Goal: Task Accomplishment & Management: Use online tool/utility

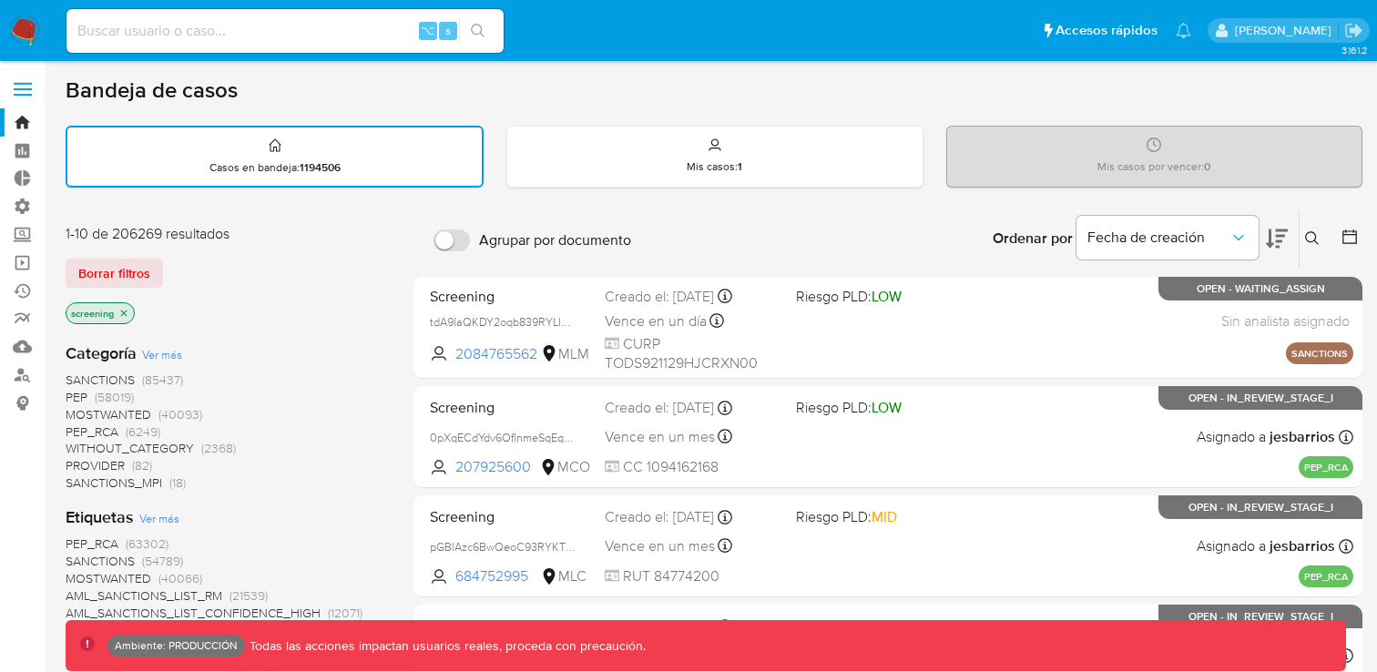
click at [128, 308] on icon "close-filter" at bounding box center [123, 313] width 11 height 11
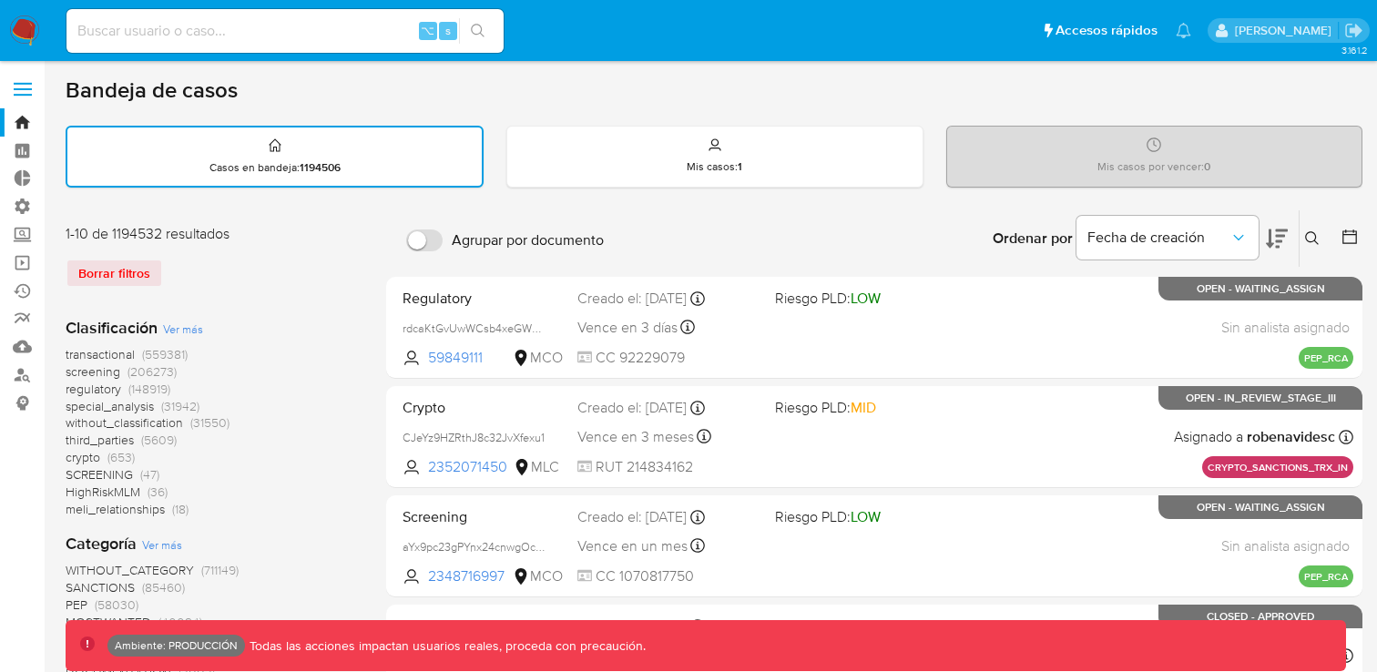
click at [20, 82] on span at bounding box center [23, 83] width 18 height 3
click at [0, 0] on input "checkbox" at bounding box center [0, 0] width 0 height 0
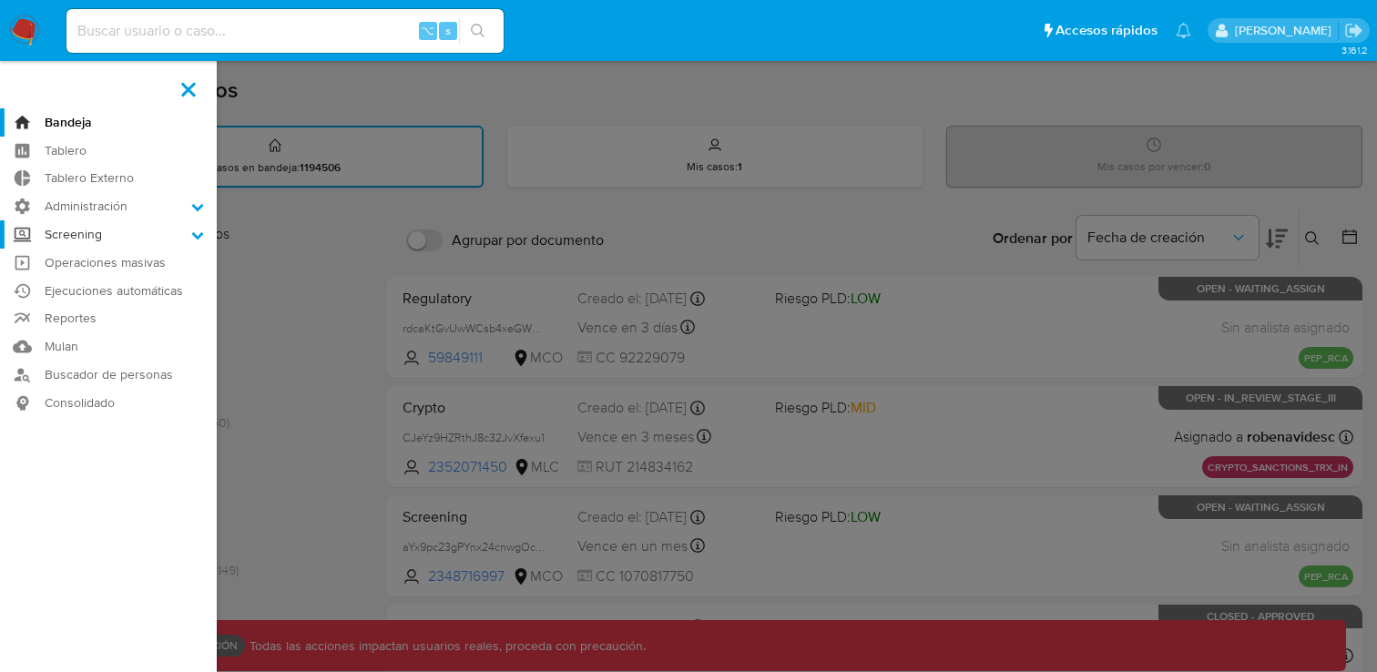
click at [111, 241] on label "Screening" at bounding box center [108, 234] width 217 height 28
click at [0, 0] on input "Screening" at bounding box center [0, 0] width 0 height 0
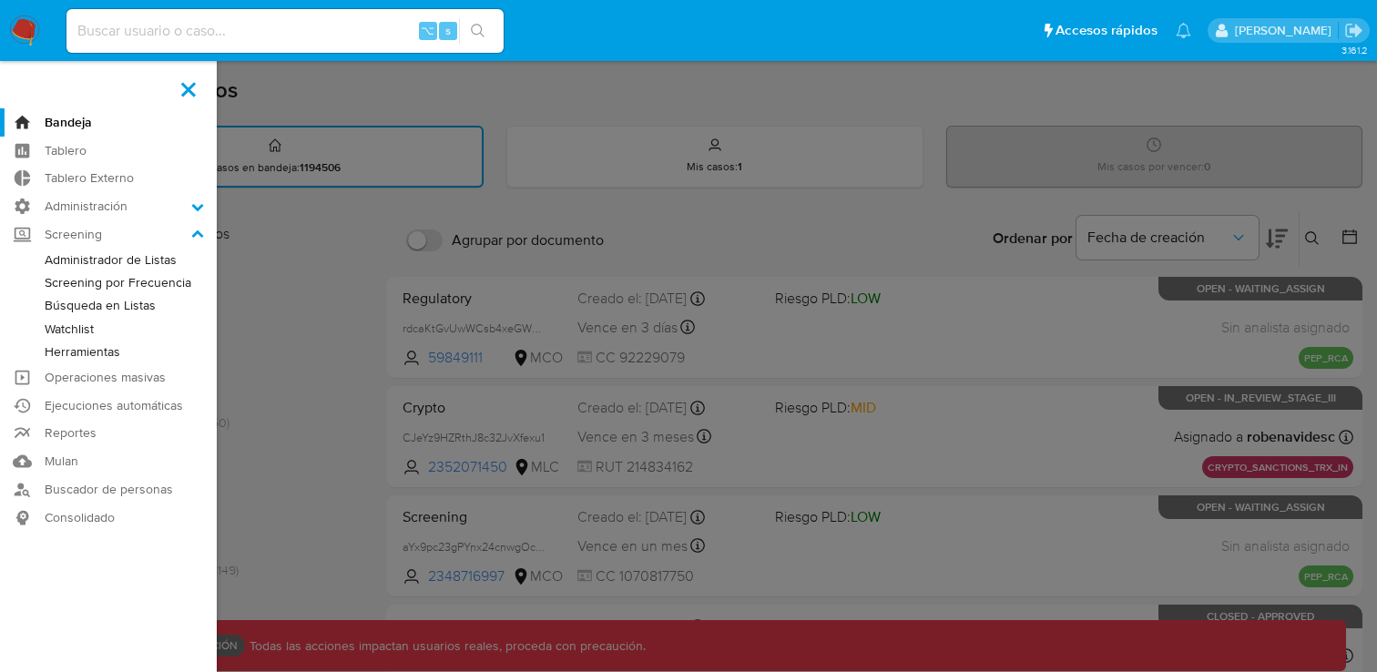
click at [109, 264] on link "Administrador de Listas" at bounding box center [108, 260] width 217 height 23
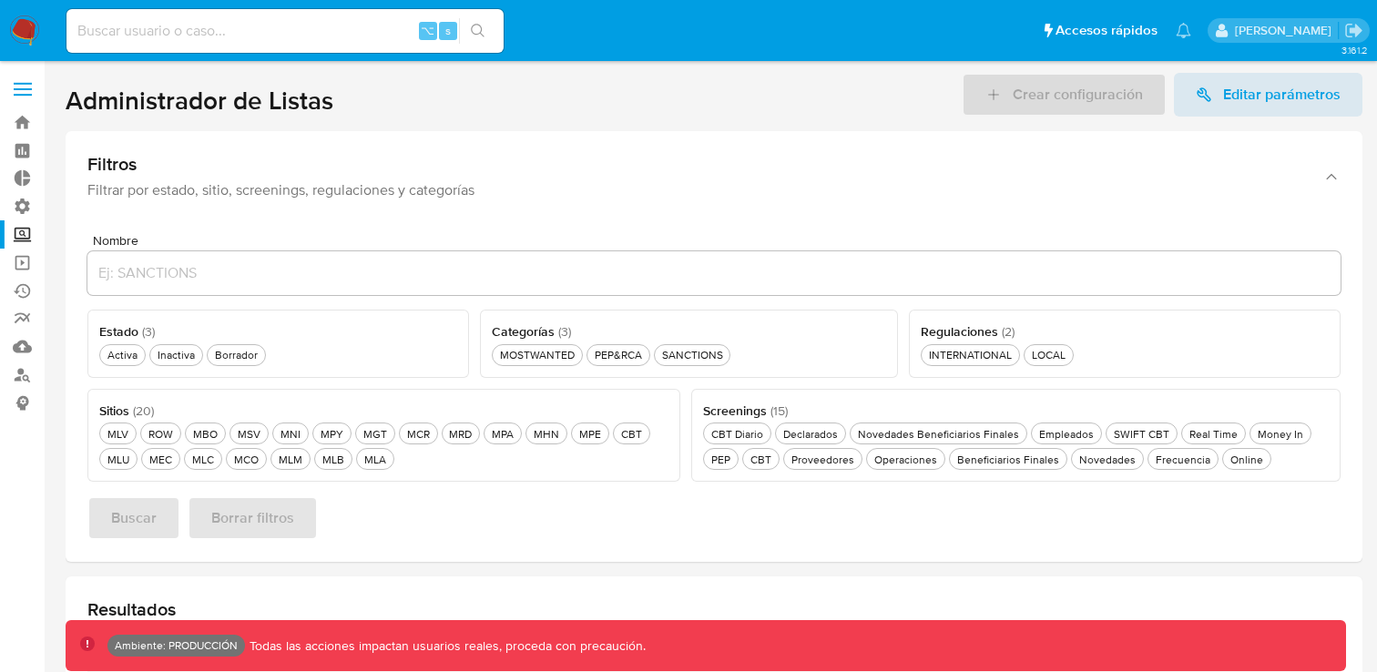
scroll to position [32, 0]
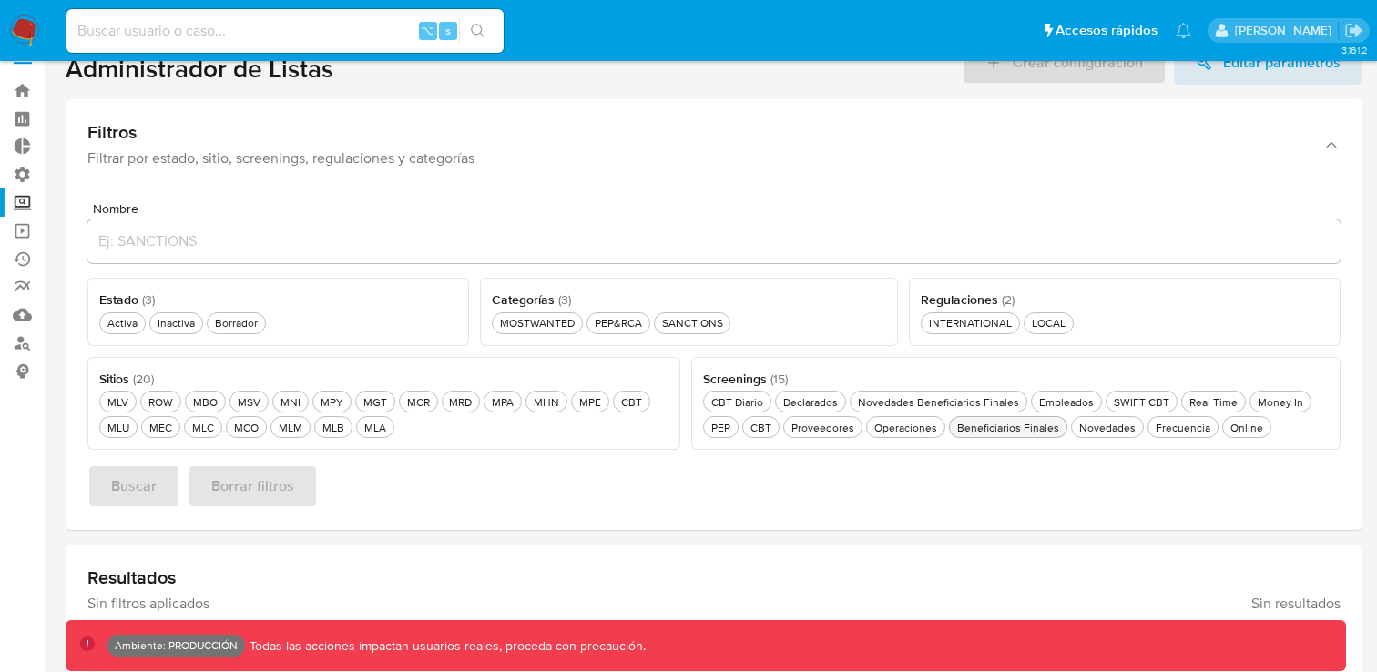
click at [1017, 427] on div "Beneficiarios Finales Beneficiarios Finales" at bounding box center [1008, 427] width 109 height 15
click at [305, 429] on button "MLM MLM" at bounding box center [290, 427] width 40 height 22
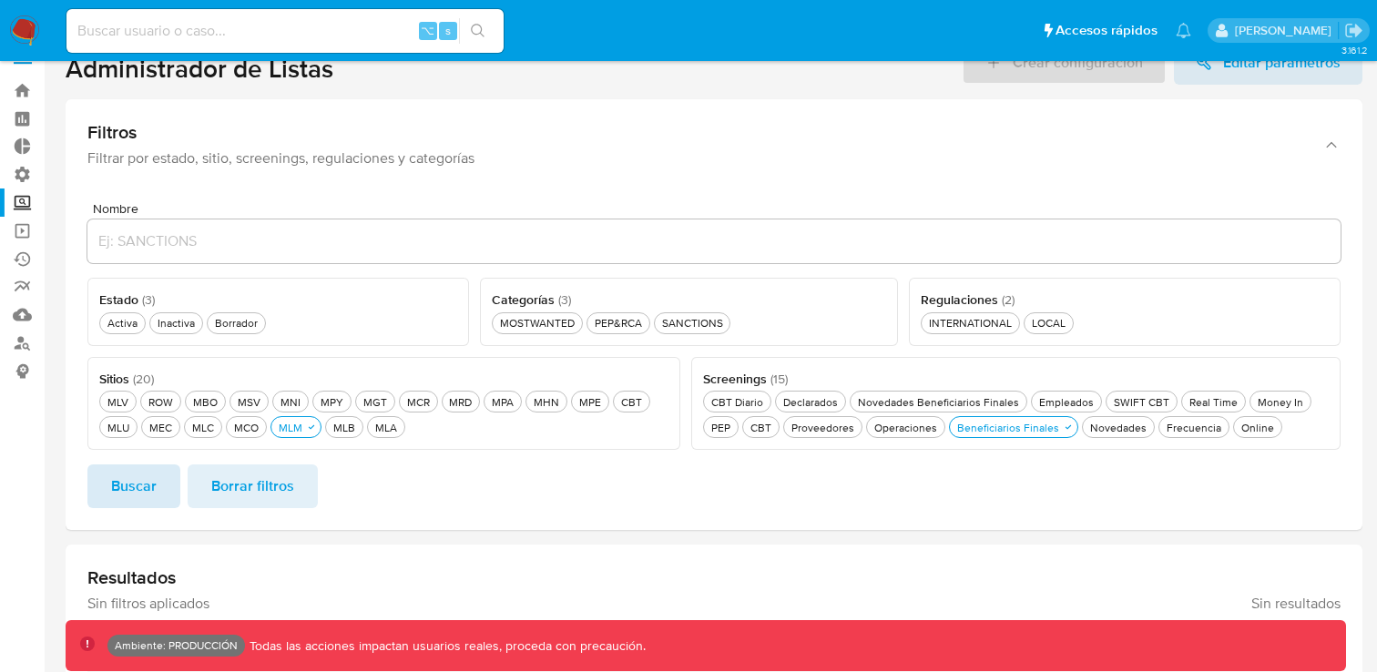
click at [153, 495] on span "Buscar" at bounding box center [134, 486] width 46 height 40
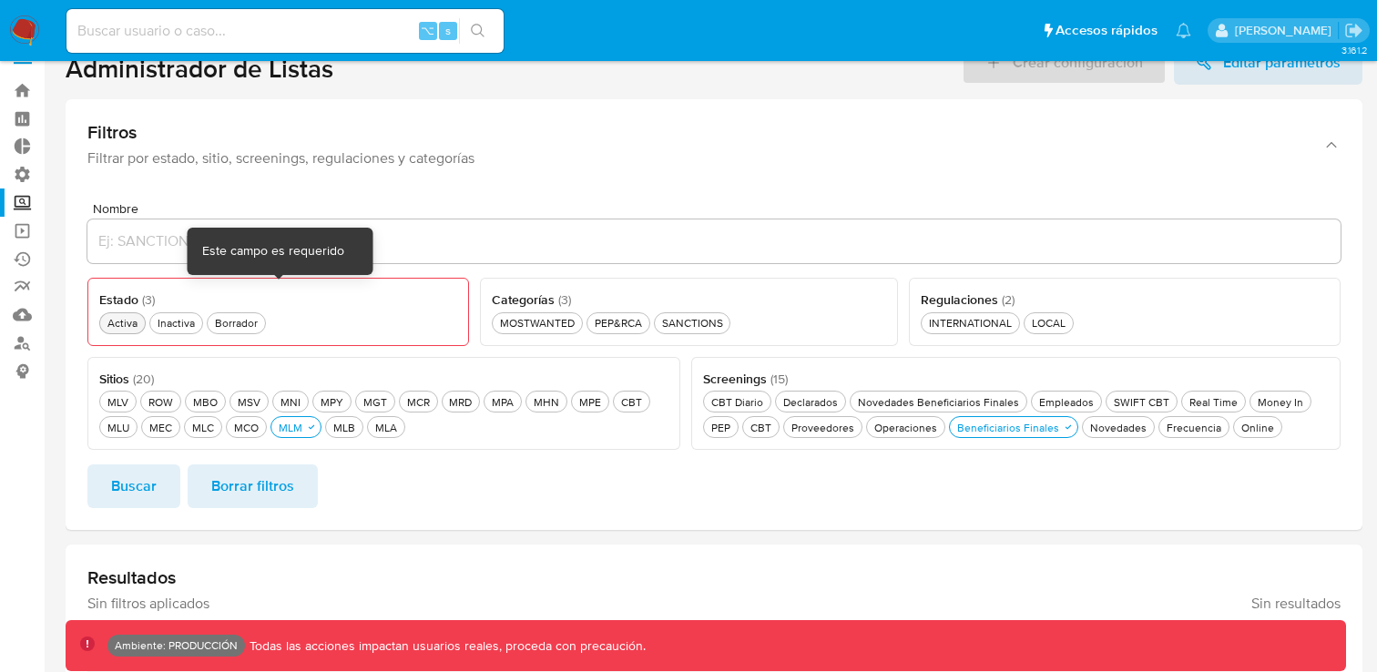
click at [125, 323] on div "Activa Activa" at bounding box center [122, 322] width 37 height 15
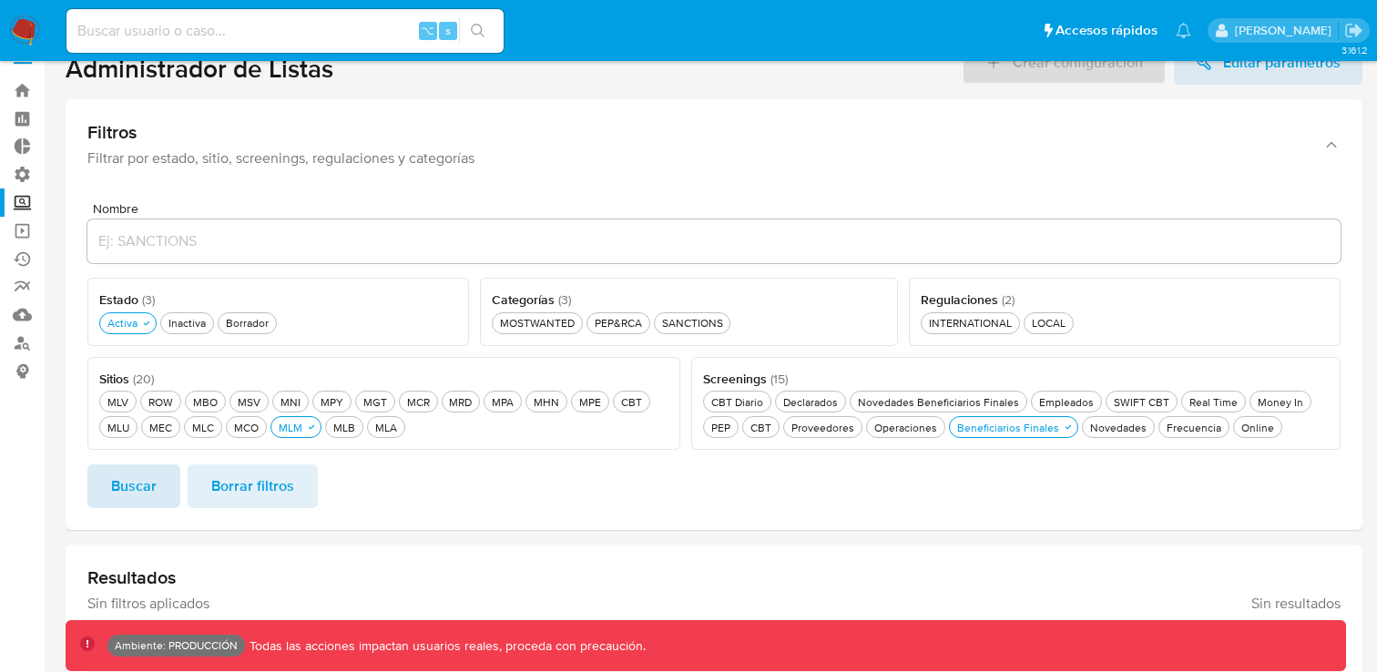
click at [160, 476] on button "Buscar" at bounding box center [133, 486] width 93 height 44
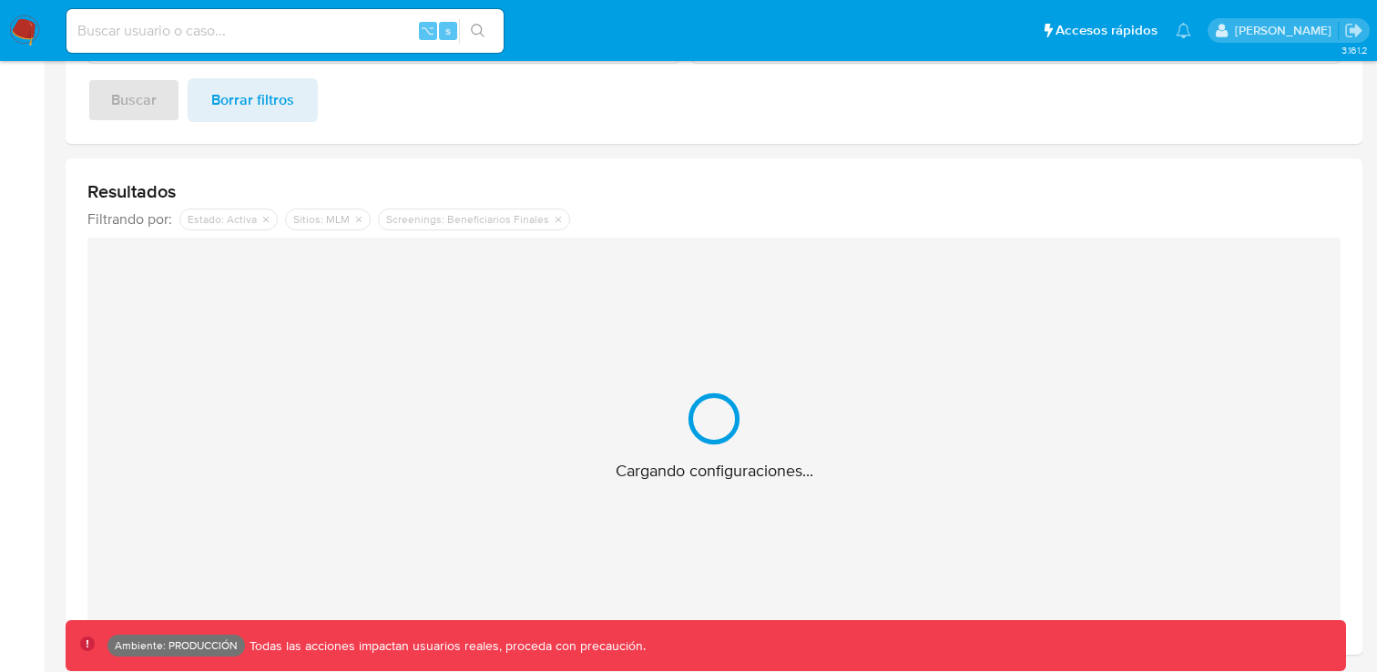
scroll to position [478, 0]
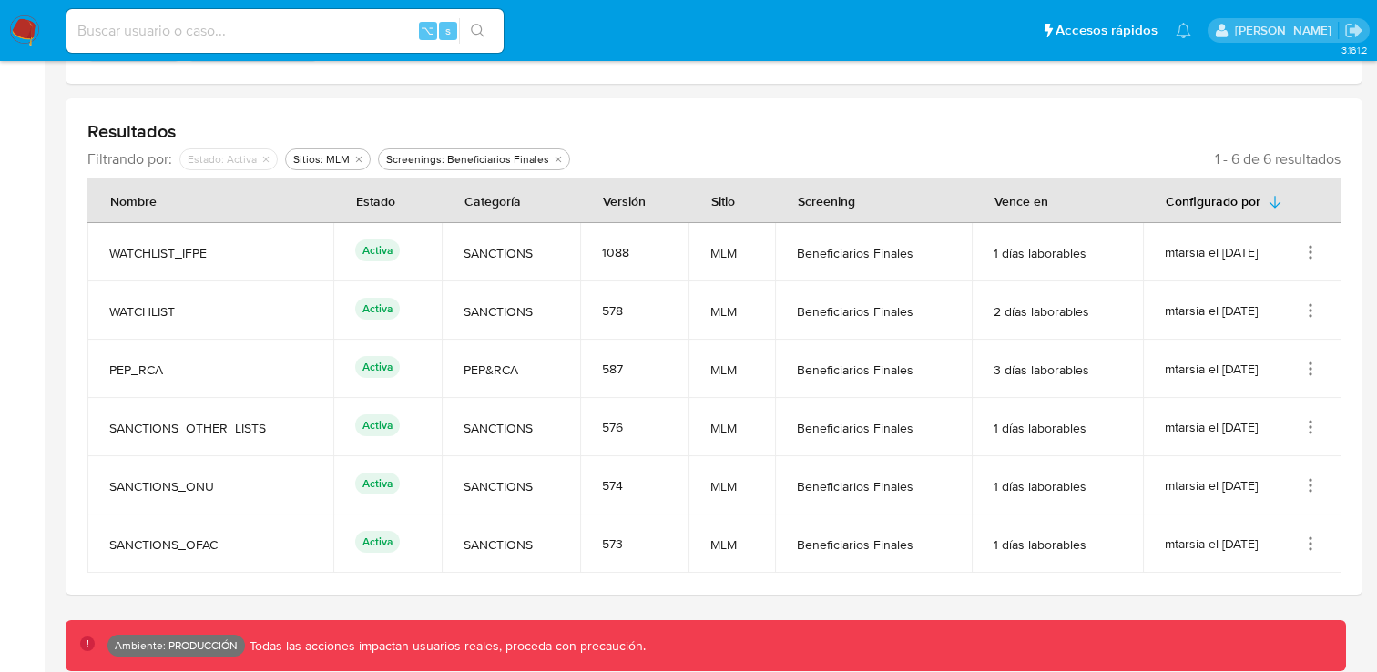
click at [1301, 305] on icon "Acciones" at bounding box center [1310, 310] width 18 height 18
click at [1245, 342] on button "Ver detalles" at bounding box center [1238, 353] width 164 height 48
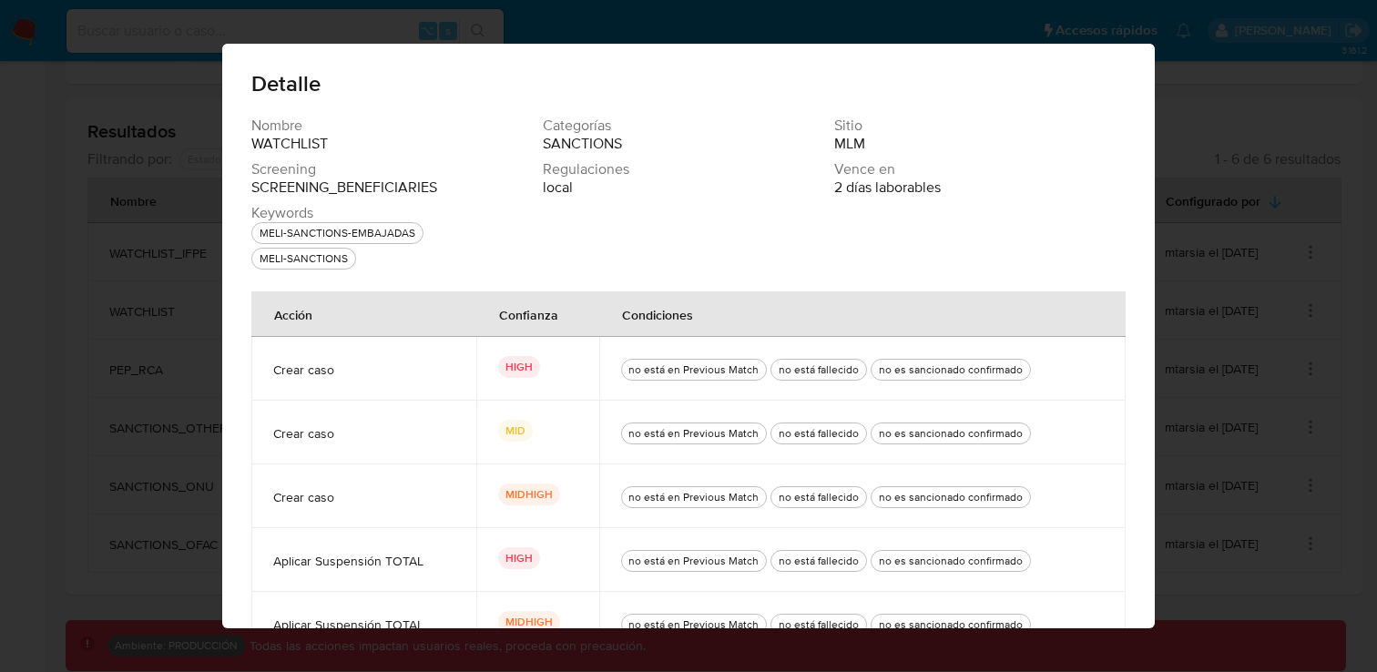
scroll to position [86, 0]
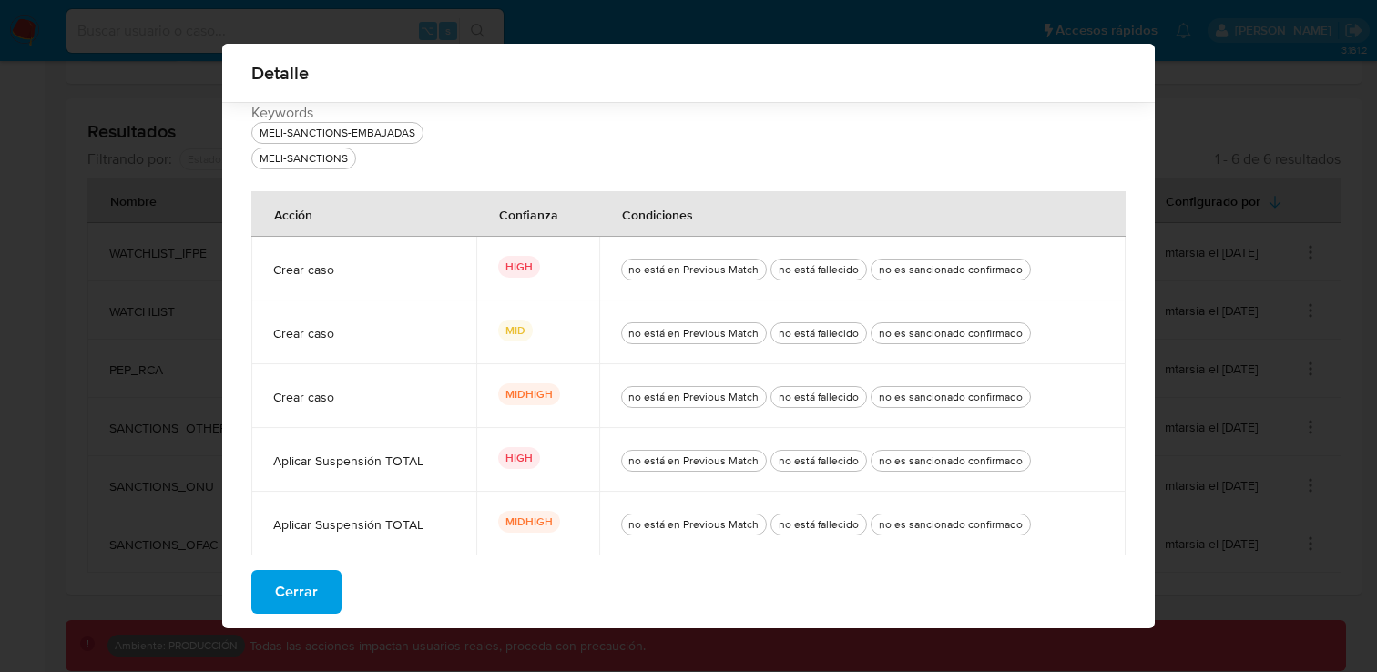
click at [312, 585] on span "Cerrar" at bounding box center [296, 592] width 43 height 40
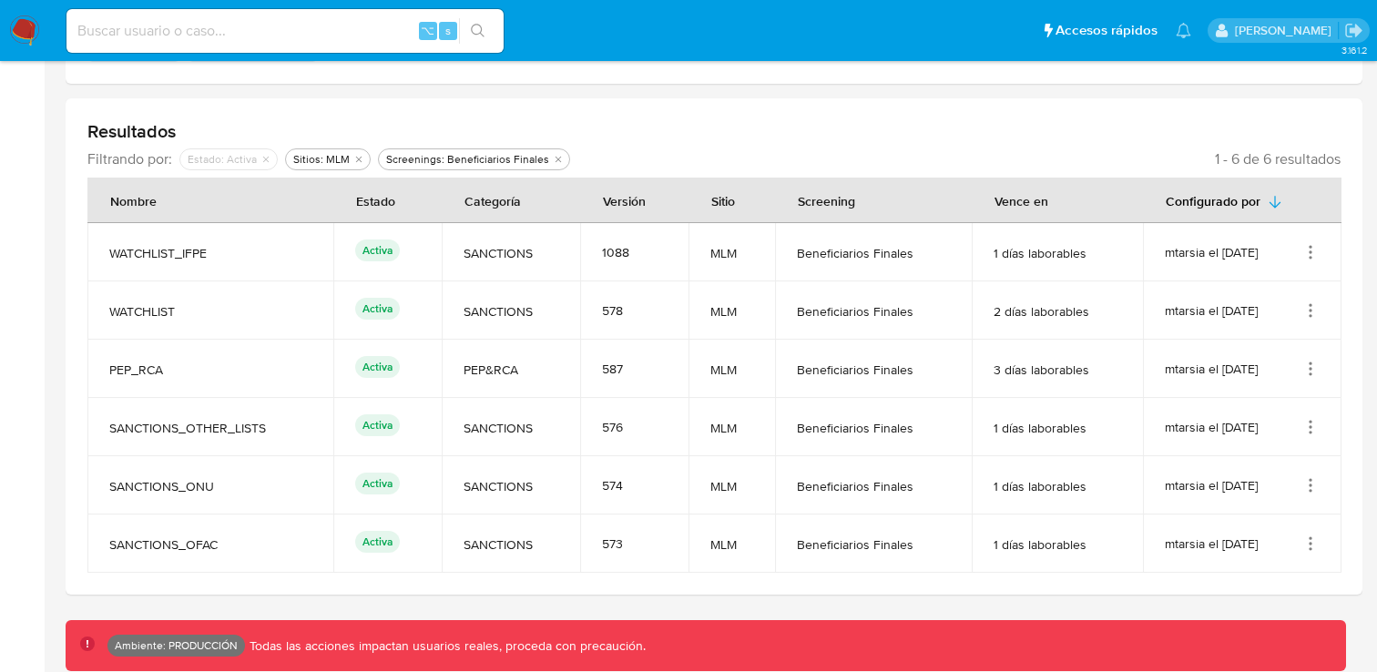
click at [1311, 373] on icon "Acciones" at bounding box center [1312, 374] width 2 height 2
click at [1245, 394] on button "Ver detalles" at bounding box center [1238, 411] width 164 height 48
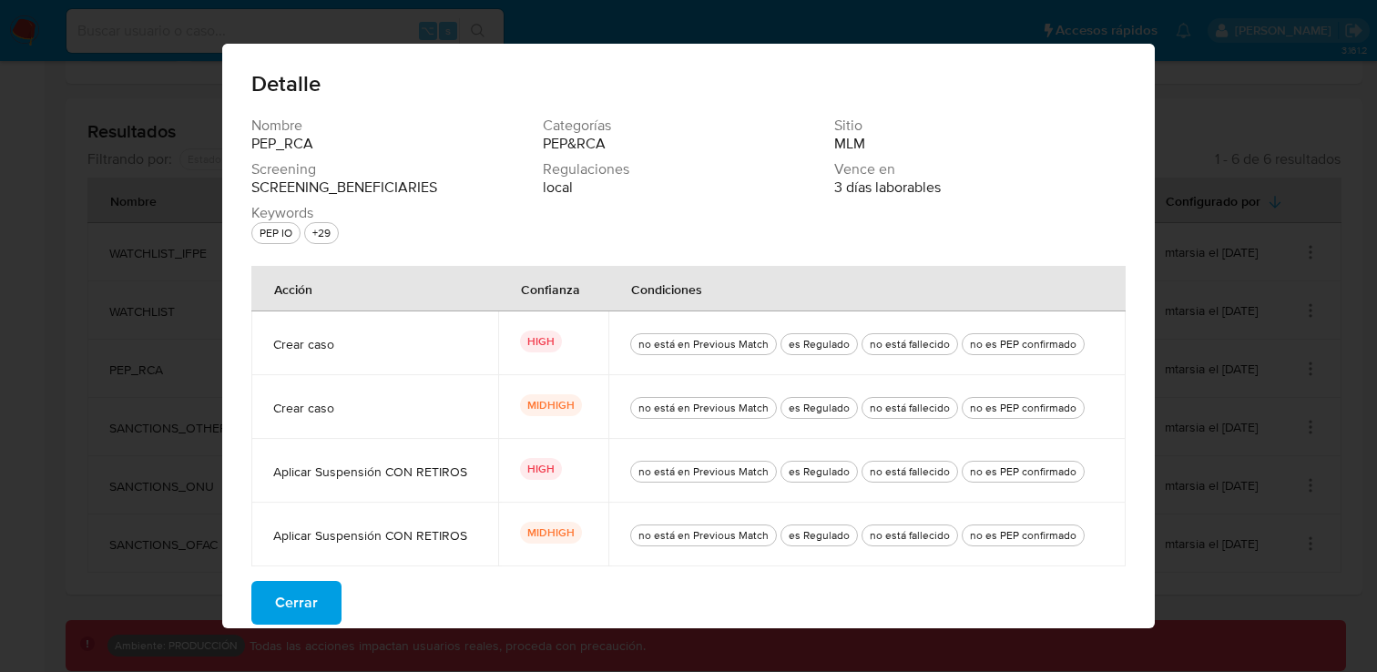
scroll to position [11, 0]
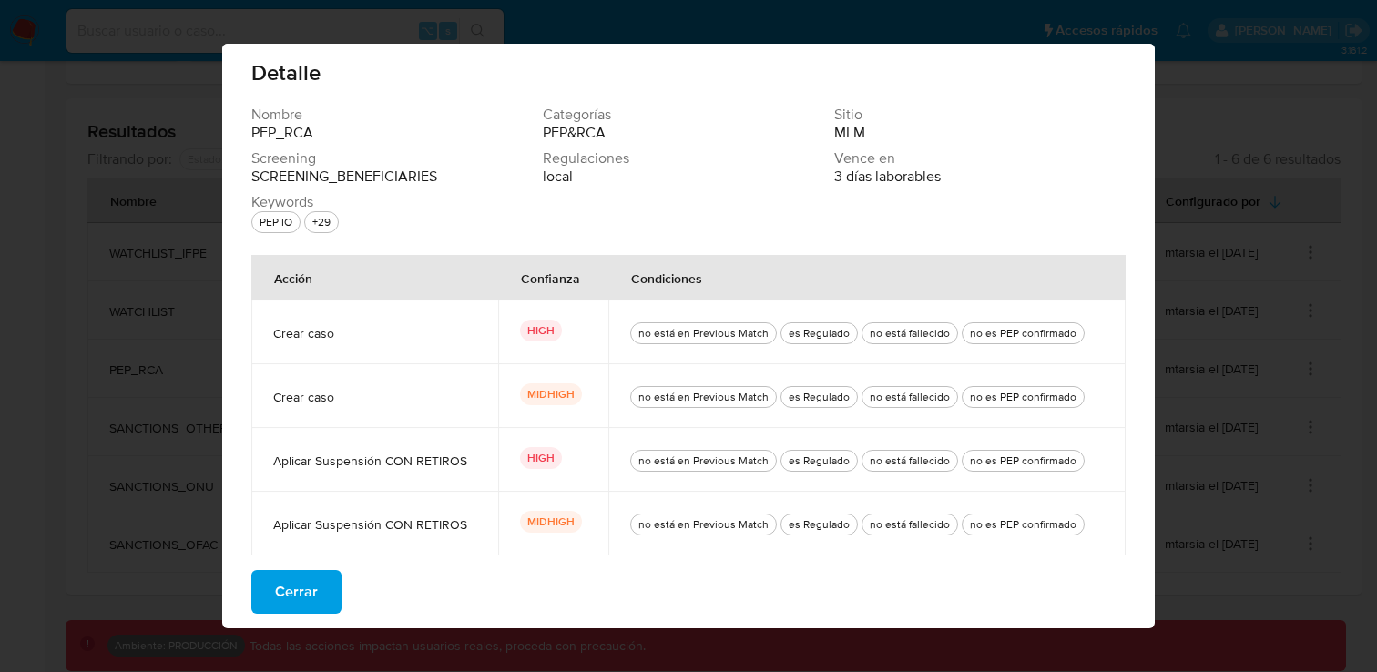
click at [323, 595] on button "Cerrar" at bounding box center [296, 592] width 90 height 44
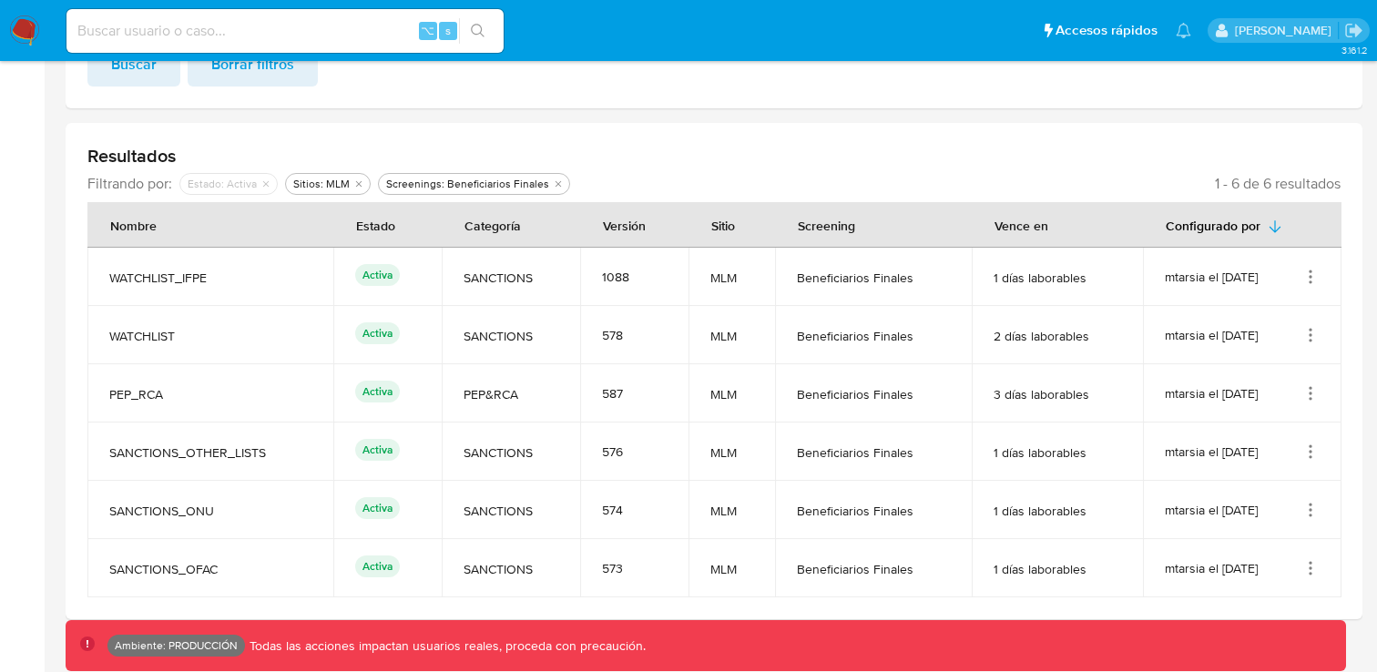
scroll to position [478, 0]
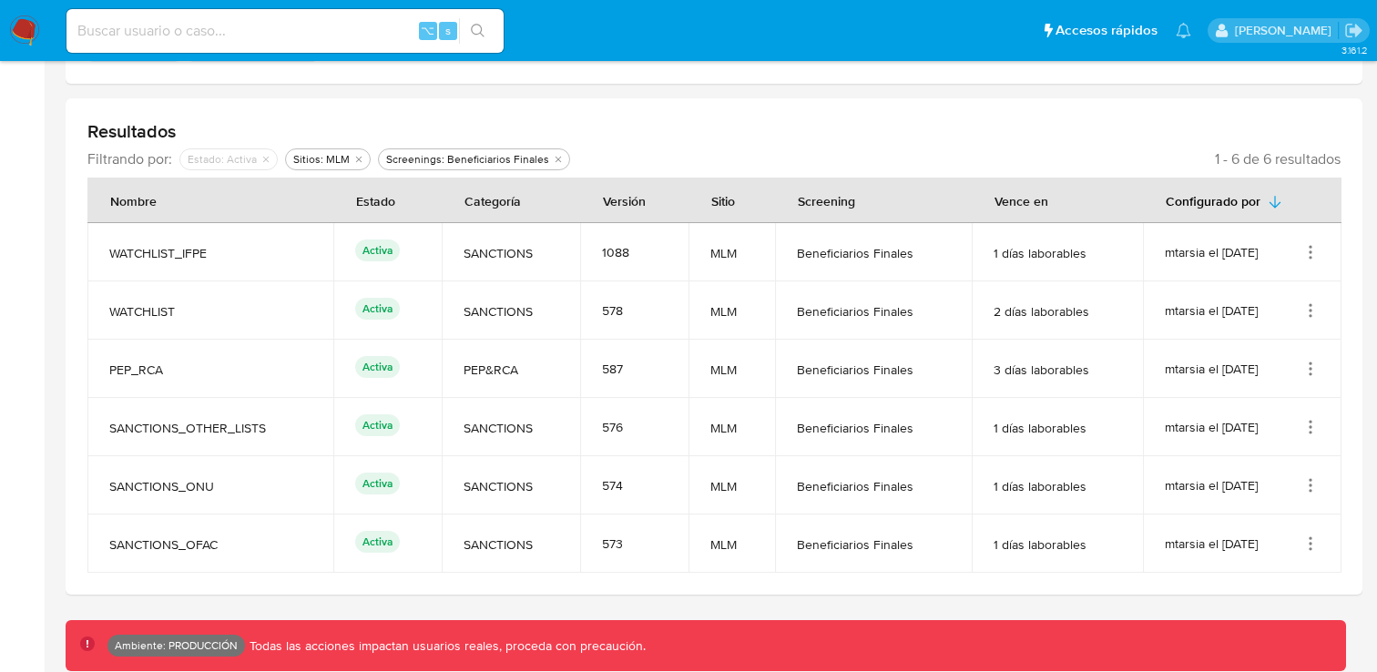
click at [1306, 246] on icon "Acciones" at bounding box center [1310, 252] width 18 height 18
click at [1242, 291] on button "Ver detalles" at bounding box center [1238, 294] width 164 height 48
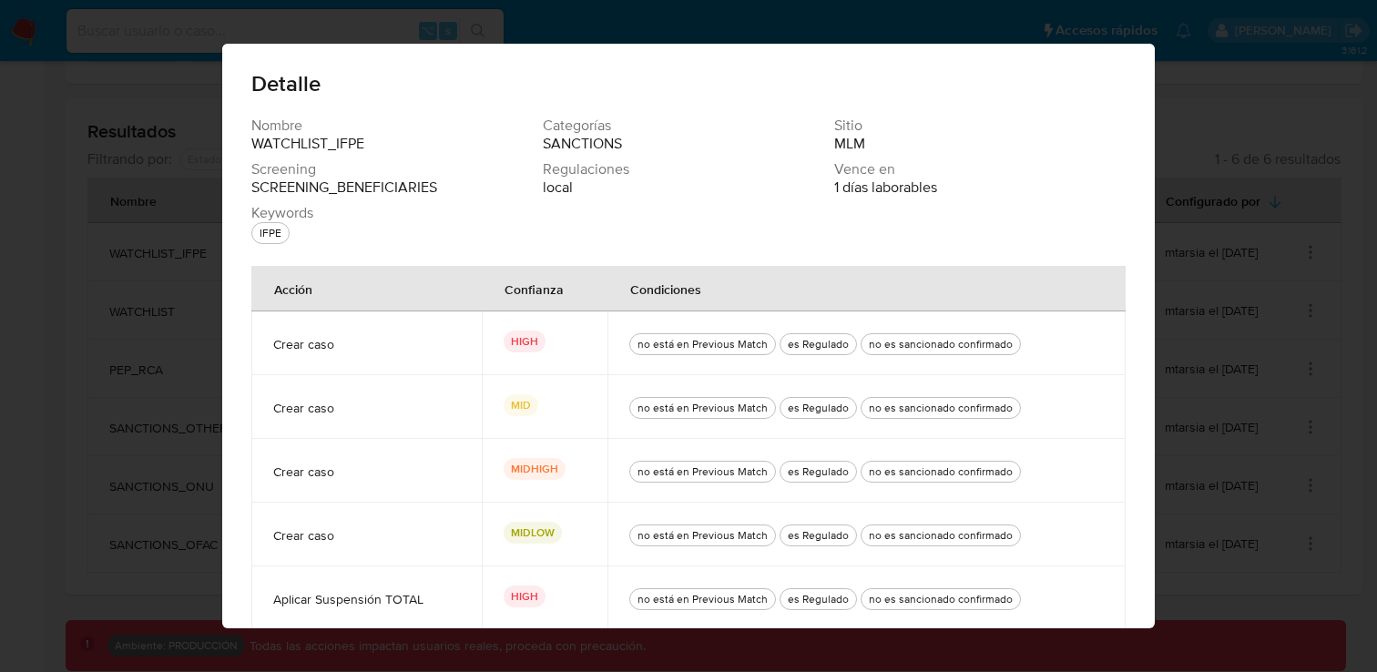
click at [426, 189] on span "SCREENING_BENEFICIARIES" at bounding box center [344, 188] width 186 height 18
click at [322, 348] on span "Crear caso" at bounding box center [366, 344] width 187 height 16
click at [330, 350] on span "Crear caso" at bounding box center [366, 344] width 187 height 16
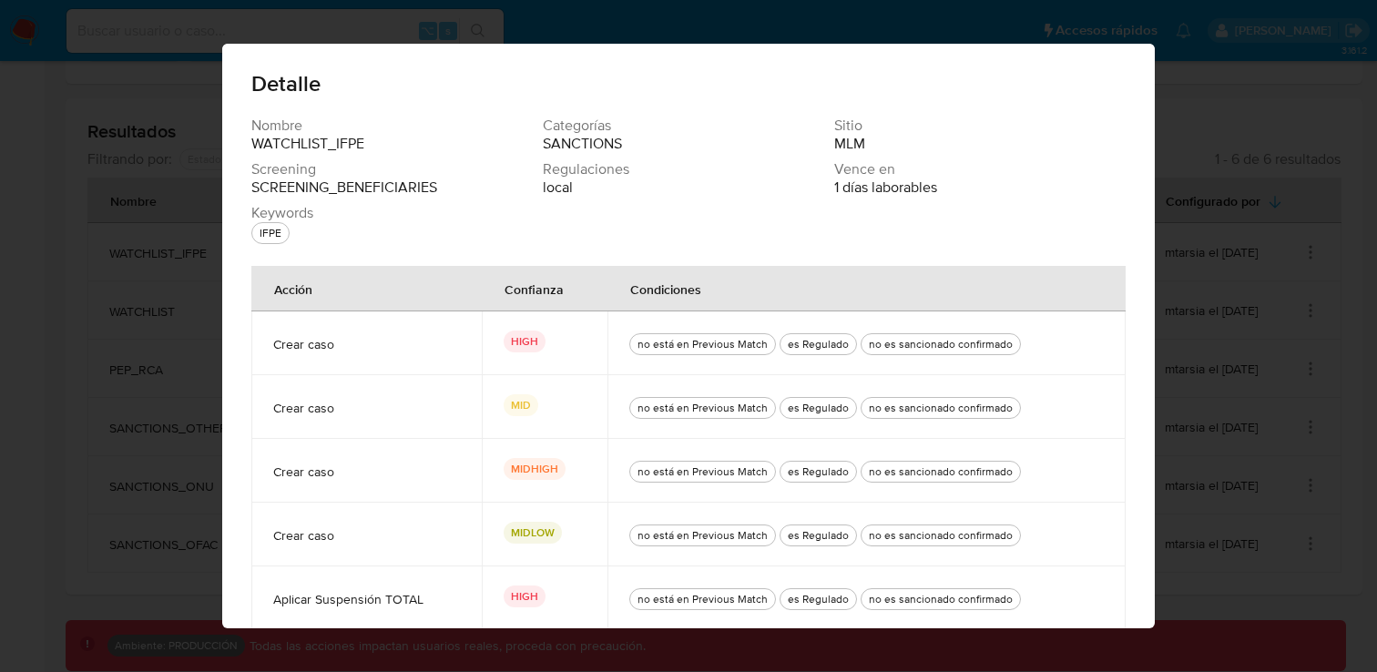
click at [330, 350] on span "Crear caso" at bounding box center [366, 344] width 187 height 16
click at [531, 336] on p "HIGH" at bounding box center [525, 342] width 42 height 22
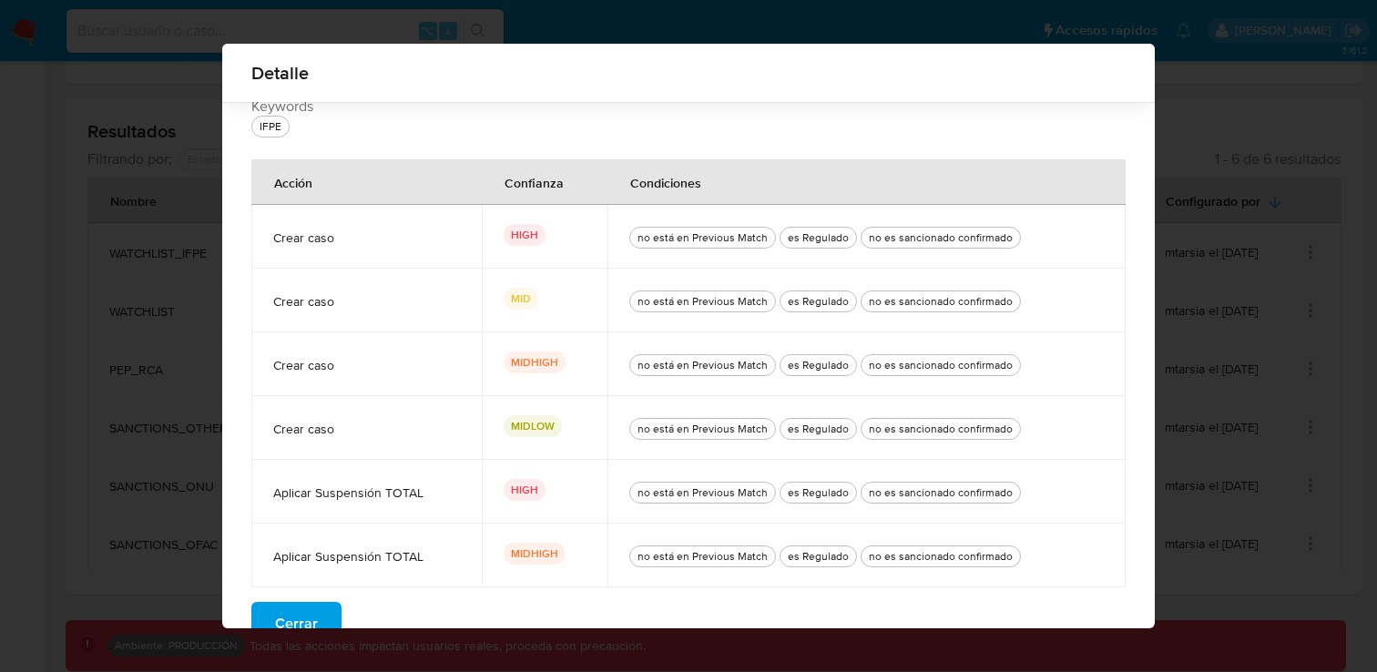
scroll to position [124, 0]
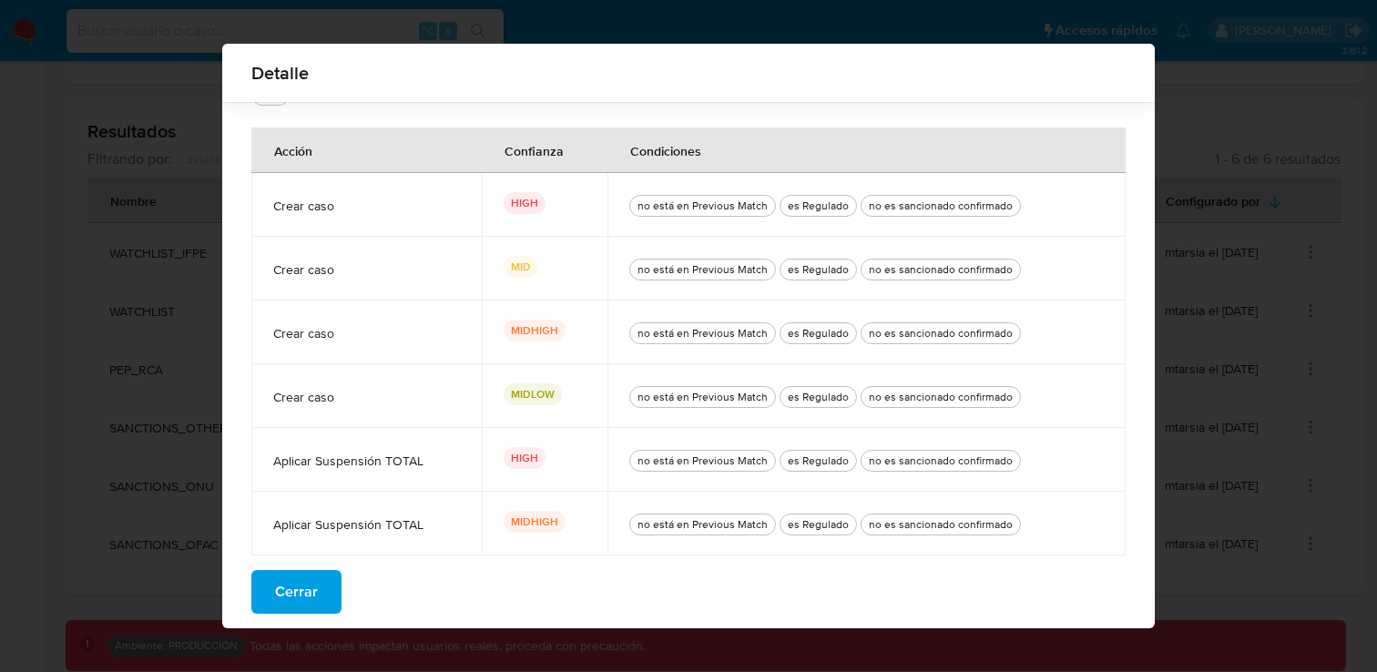
click at [405, 466] on span "Aplicar Suspensión TOTAL" at bounding box center [366, 461] width 187 height 16
click at [324, 585] on button "Cerrar" at bounding box center [296, 592] width 90 height 44
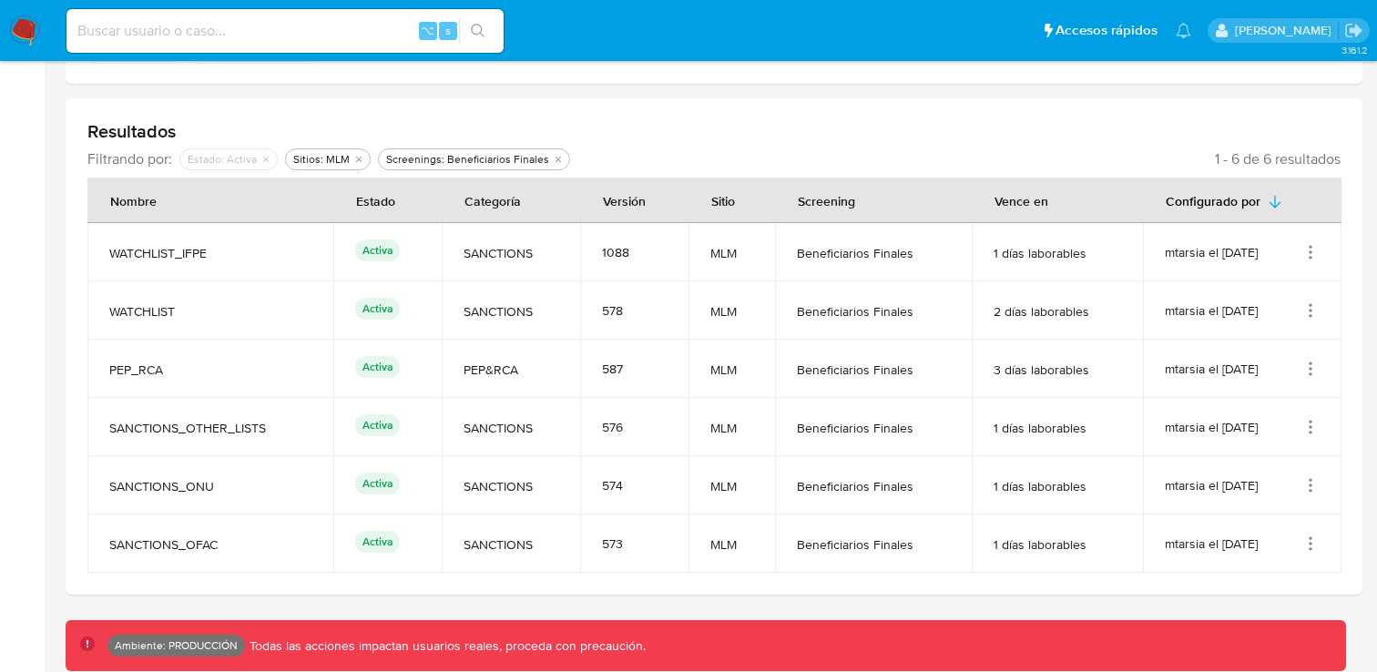
click at [1313, 374] on icon "Acciones" at bounding box center [1310, 369] width 18 height 18
click at [1280, 409] on button "Ver detalles" at bounding box center [1238, 411] width 164 height 48
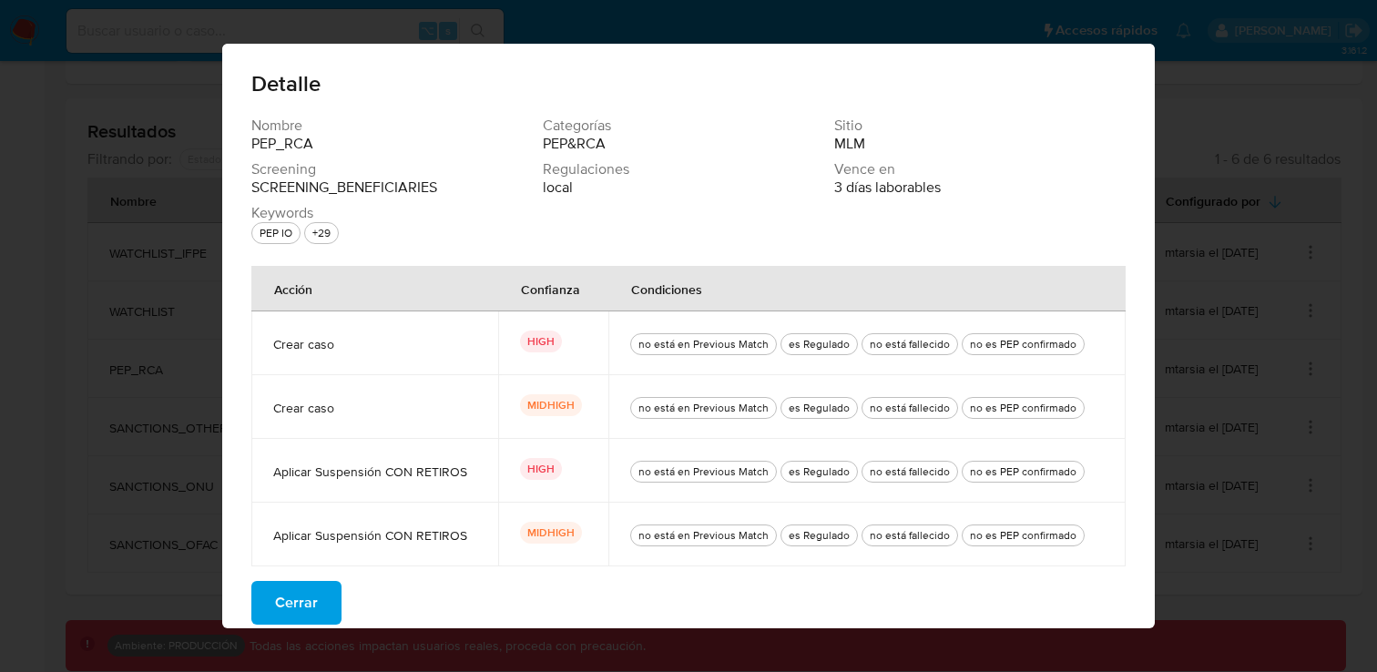
scroll to position [11, 0]
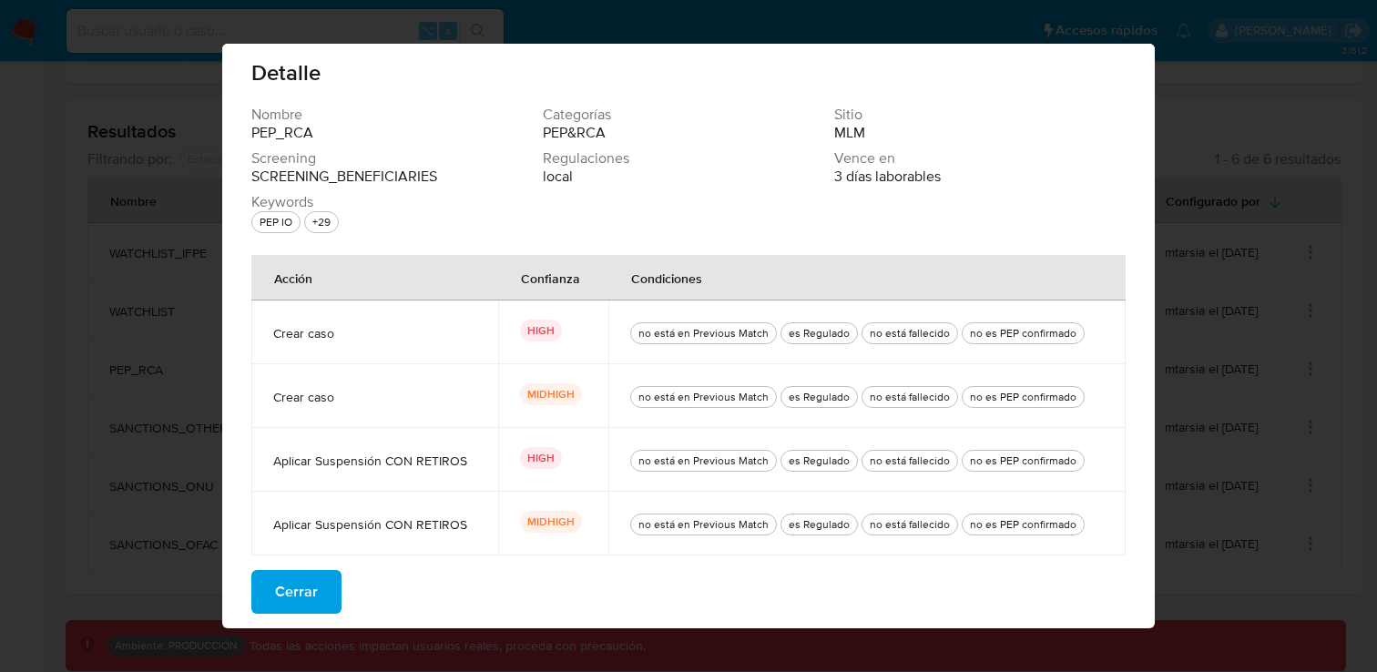
click at [536, 338] on p "HIGH" at bounding box center [541, 331] width 42 height 22
click at [537, 329] on p "HIGH" at bounding box center [541, 331] width 42 height 22
click at [334, 329] on span "Crear caso" at bounding box center [374, 333] width 203 height 16
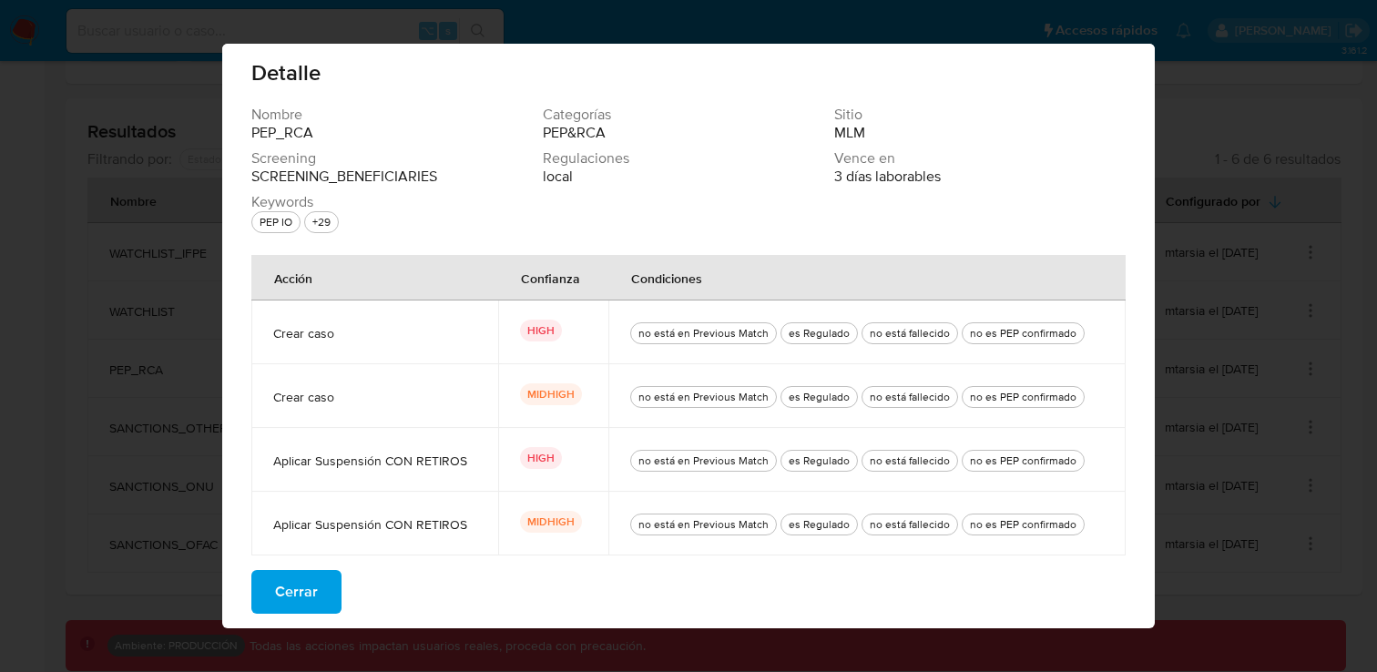
click at [334, 329] on span "Crear caso" at bounding box center [374, 333] width 203 height 16
click at [413, 453] on span "Aplicar Suspensión CON RETIROS" at bounding box center [374, 461] width 203 height 16
